Goal: Task Accomplishment & Management: Manage account settings

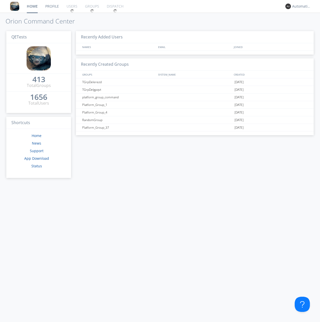
click at [37, 95] on div "1656" at bounding box center [38, 97] width 17 height 5
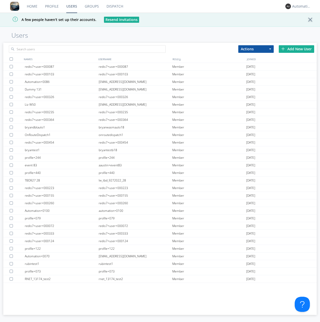
click at [296, 49] on div "Add New User" at bounding box center [295, 49] width 35 height 8
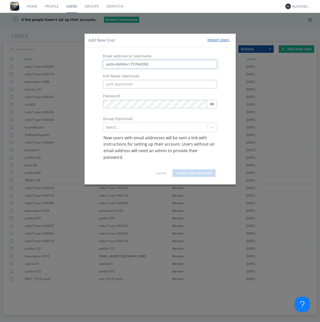
type input "auto+delete+1757642082"
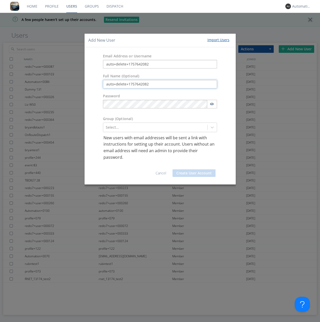
type input "auto+delete+1757642082"
click at [194, 173] on button "Create User Account" at bounding box center [193, 173] width 43 height 8
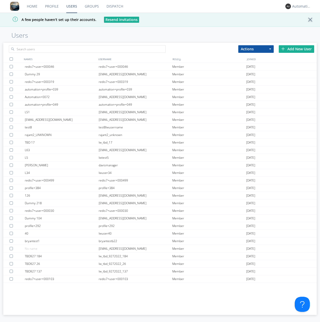
click at [91, 6] on link "Groups" at bounding box center [92, 6] width 22 height 13
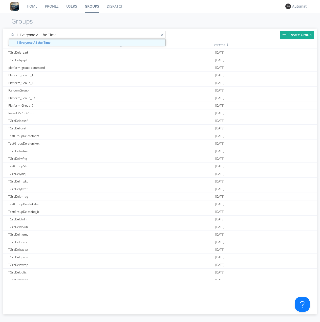
type input "1 Everyone All the Time"
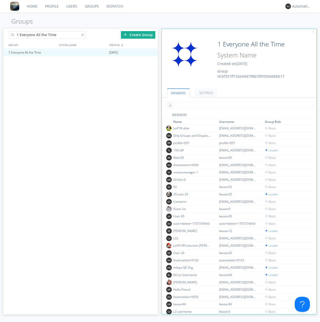
click at [238, 105] on input "text" at bounding box center [239, 105] width 147 height 8
type input "auto+delete+1757642082"
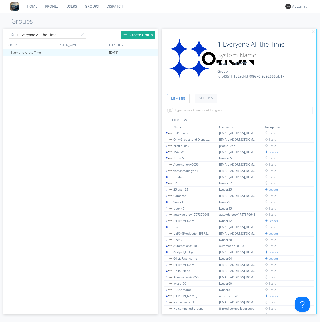
click at [71, 6] on link "Users" at bounding box center [71, 6] width 18 height 13
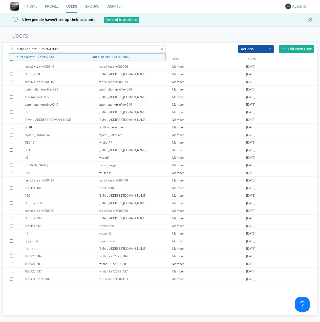
type input "auto+delete+1757642082"
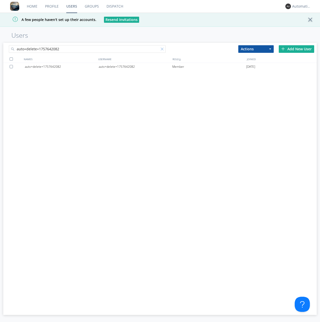
click at [135, 66] on div "auto+delete+1757642082" at bounding box center [136, 67] width 74 height 8
click at [163, 50] on div at bounding box center [162, 50] width 5 height 5
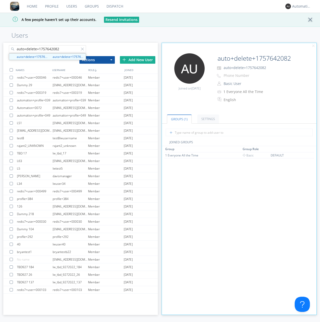
type input "auto+delete+1757642082"
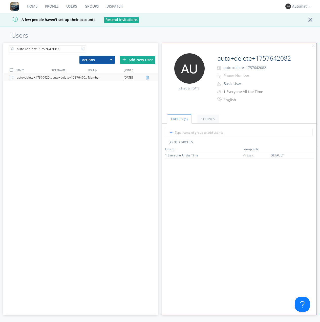
click at [148, 78] on div at bounding box center [147, 78] width 5 height 4
